Goal: Task Accomplishment & Management: Use online tool/utility

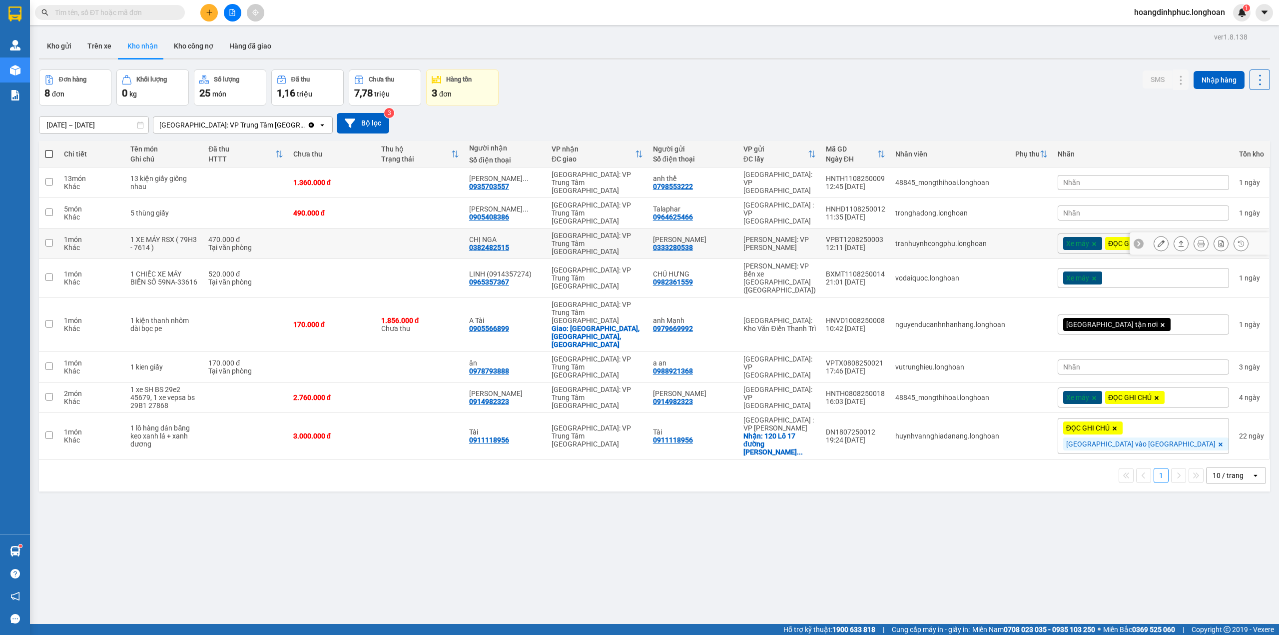
click at [1198, 240] on icon at bounding box center [1201, 243] width 7 height 7
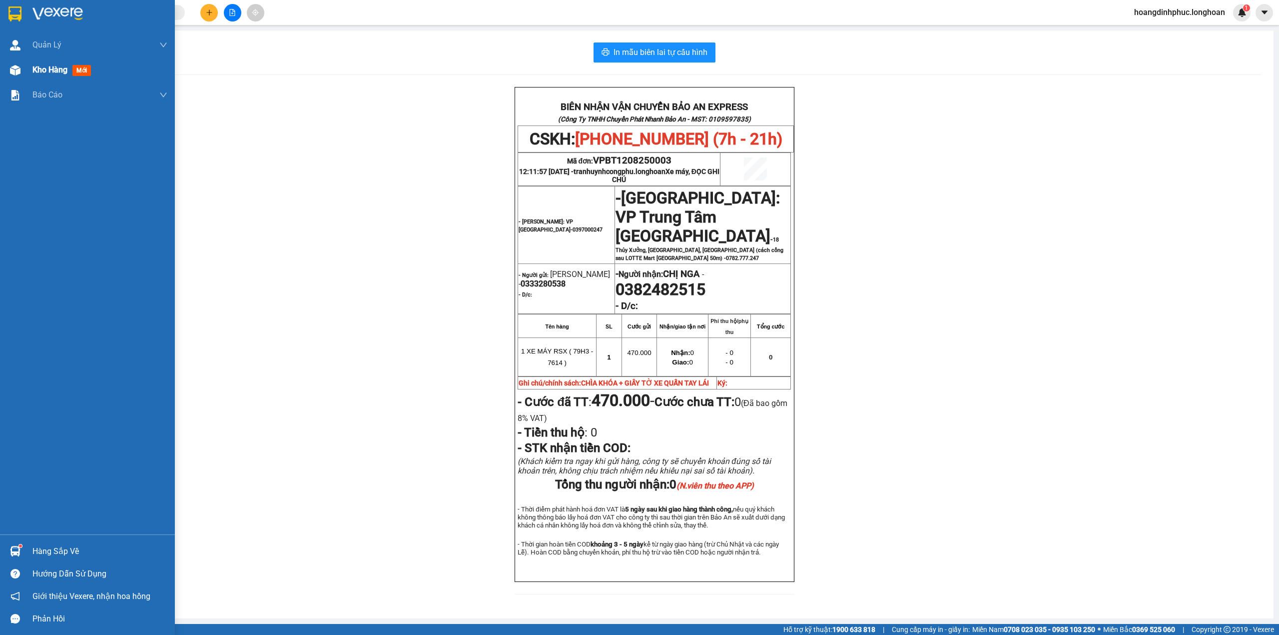
click at [45, 68] on span "Kho hàng" at bounding box center [49, 69] width 35 height 9
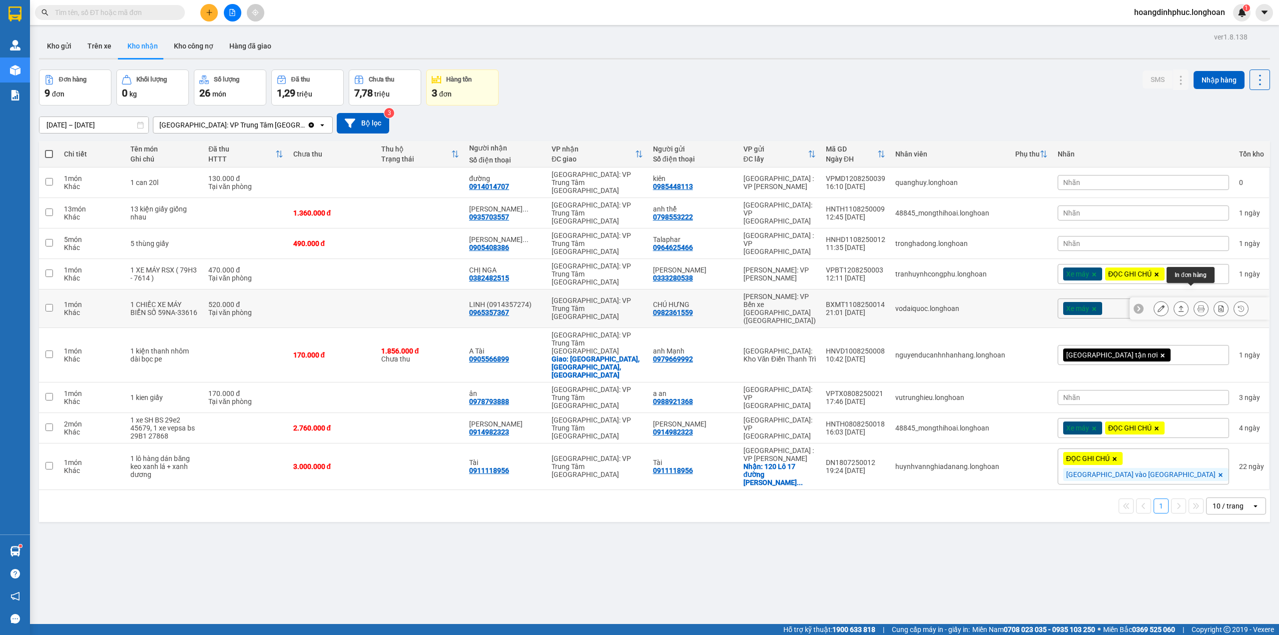
click at [1194, 300] on button at bounding box center [1201, 308] width 14 height 17
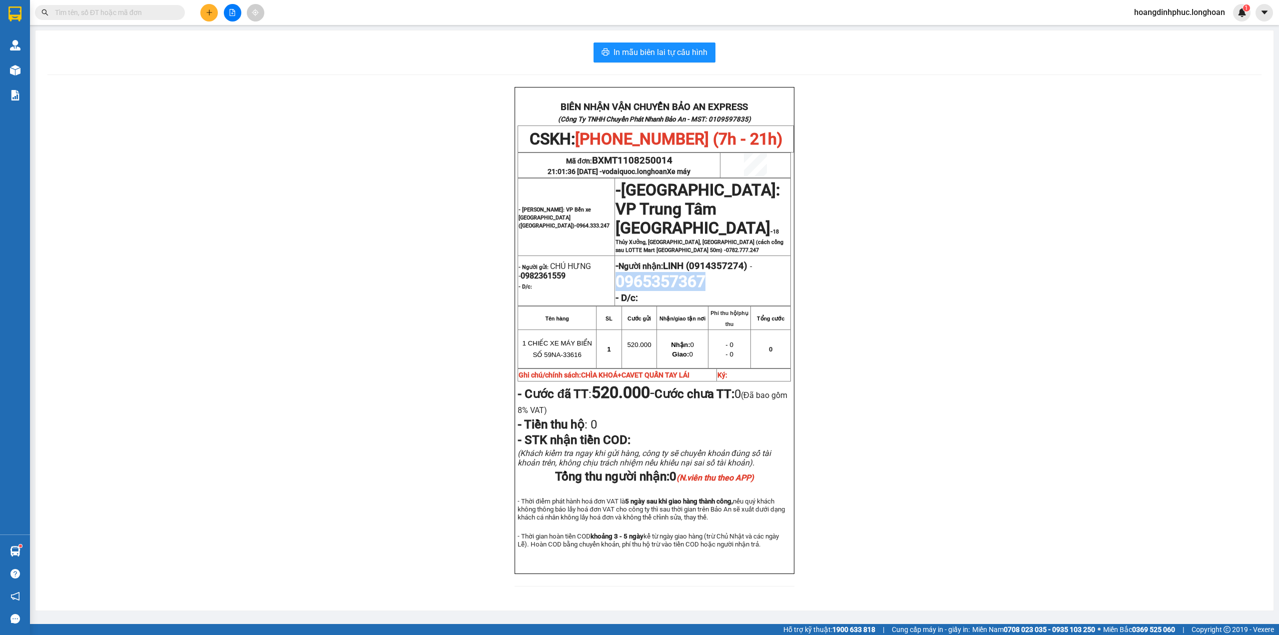
drag, startPoint x: 612, startPoint y: 278, endPoint x: 704, endPoint y: 288, distance: 92.4
click at [704, 288] on p "- Người nhận: [PERSON_NAME] (0914357274) - 0965357367" at bounding box center [703, 274] width 174 height 33
copy span "0965357367"
click at [641, 286] on span "0965357367" at bounding box center [661, 281] width 90 height 19
